Goal: Transaction & Acquisition: Download file/media

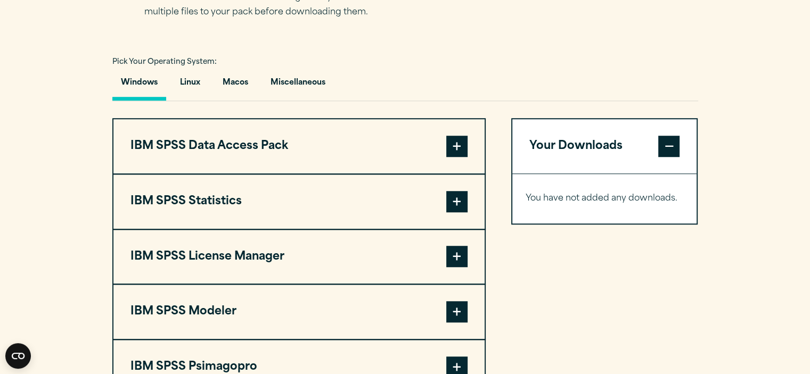
scroll to position [770, 0]
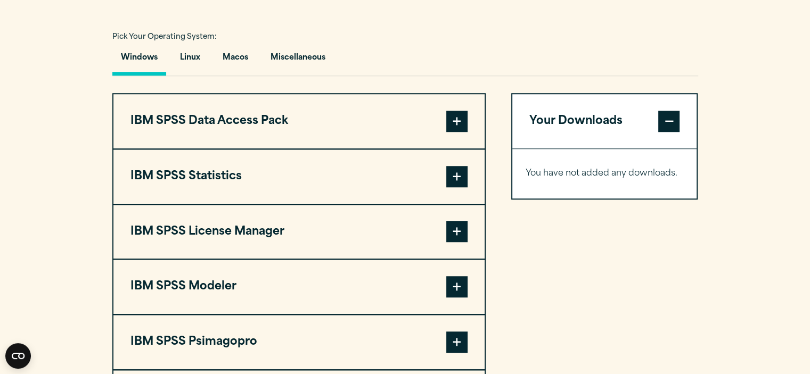
click at [456, 174] on span at bounding box center [456, 176] width 21 height 21
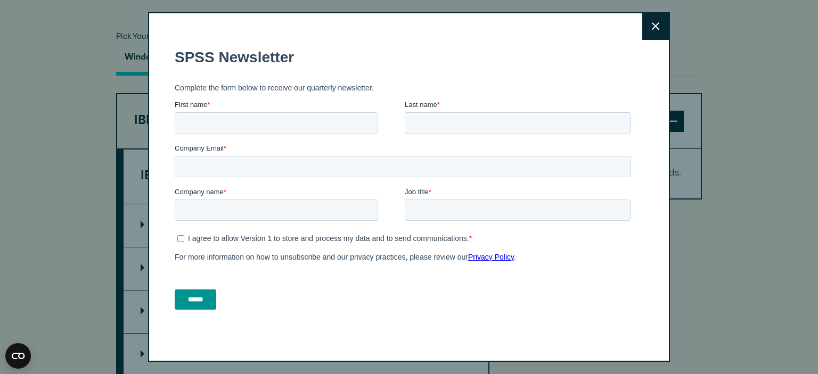
click at [645, 29] on button "Close" at bounding box center [655, 26] width 27 height 27
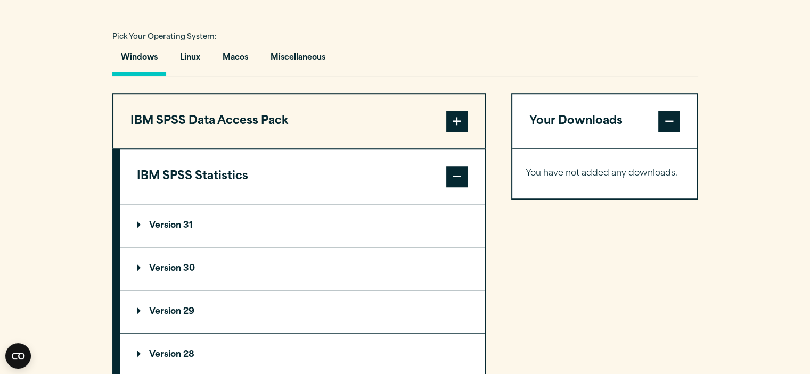
click at [168, 267] on p "Version 30" at bounding box center [166, 269] width 58 height 9
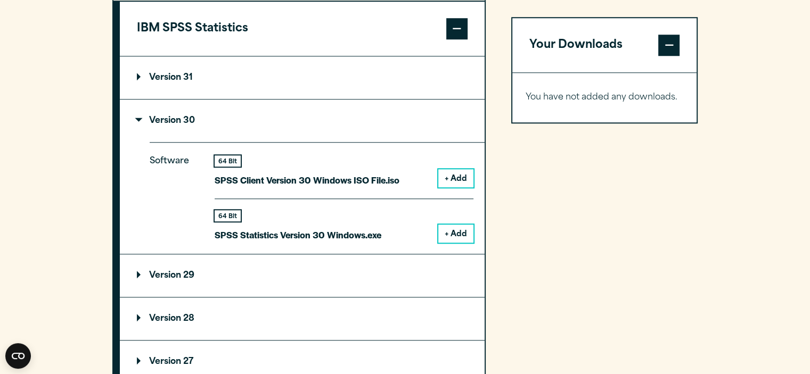
scroll to position [967, 0]
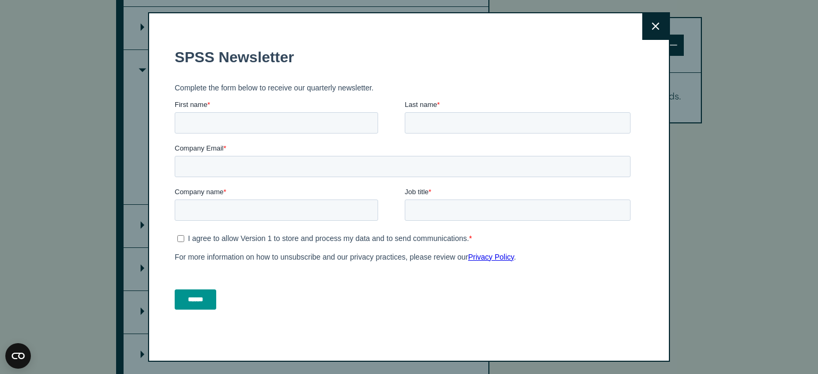
click at [652, 29] on icon at bounding box center [655, 26] width 7 height 8
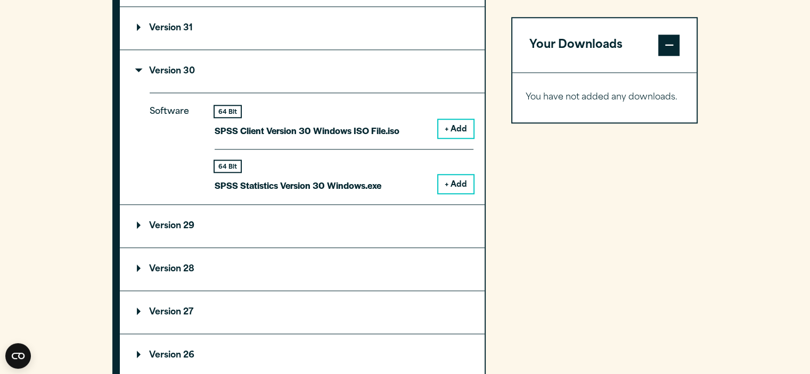
click at [452, 185] on button "+ Add" at bounding box center [455, 184] width 35 height 18
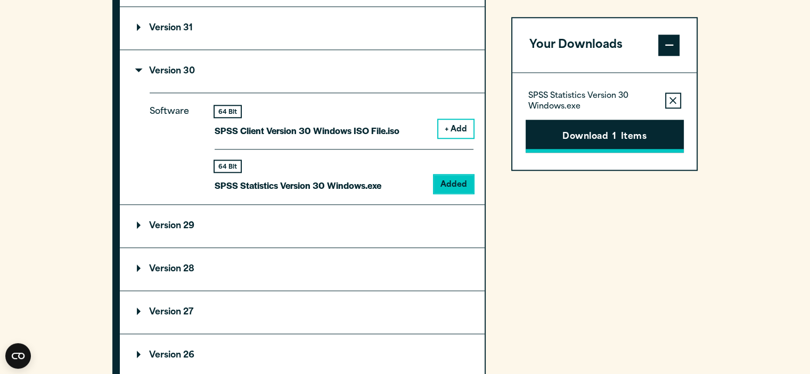
click at [618, 140] on button "Download 1 Items" at bounding box center [605, 136] width 158 height 33
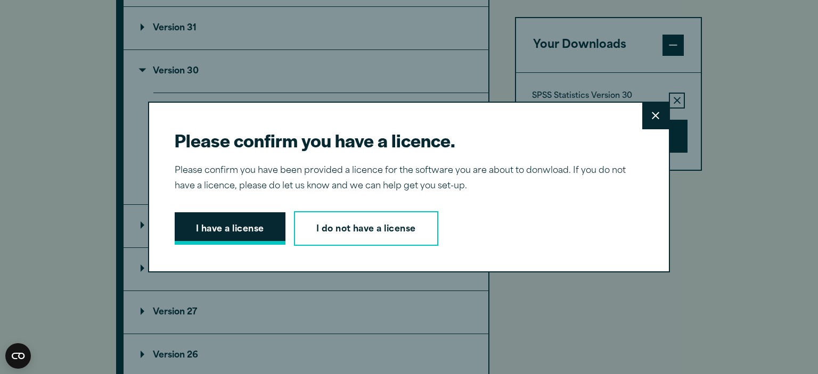
click at [227, 231] on button "I have a license" at bounding box center [230, 228] width 111 height 33
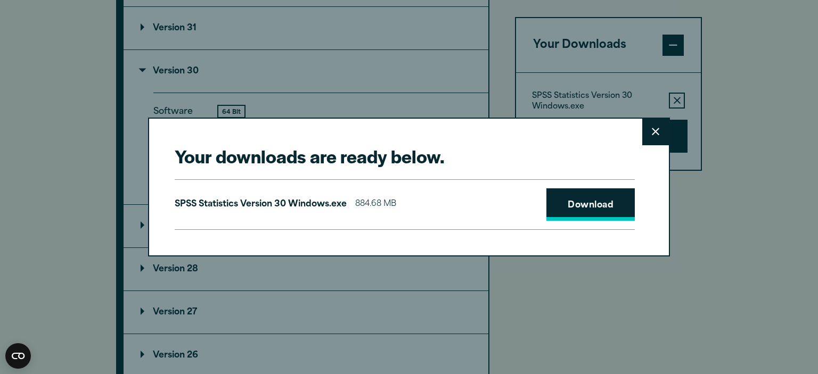
click at [588, 205] on link "Download" at bounding box center [590, 205] width 88 height 33
click at [653, 138] on button "Close" at bounding box center [655, 132] width 27 height 27
